Goal: Information Seeking & Learning: Compare options

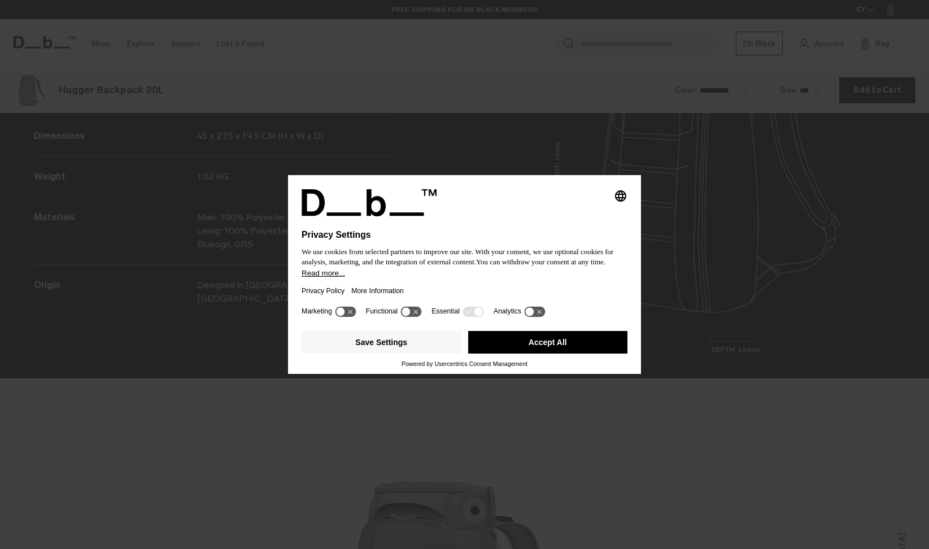
scroll to position [1646, 0]
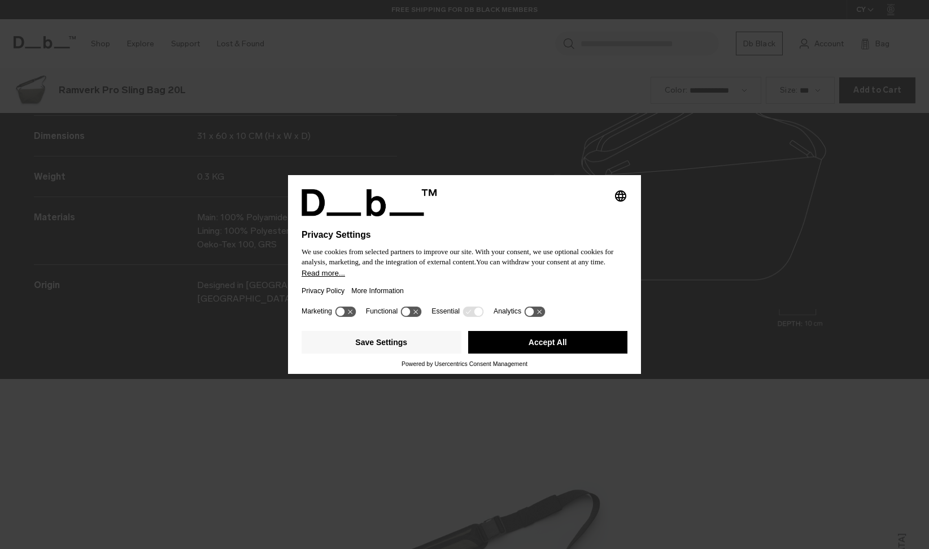
scroll to position [1646, 0]
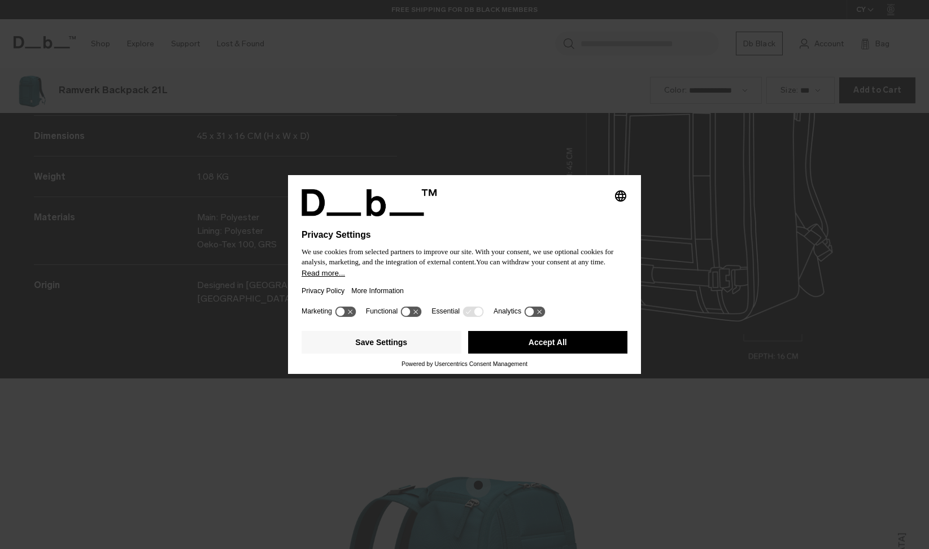
scroll to position [1646, 0]
